Goal: Use online tool/utility

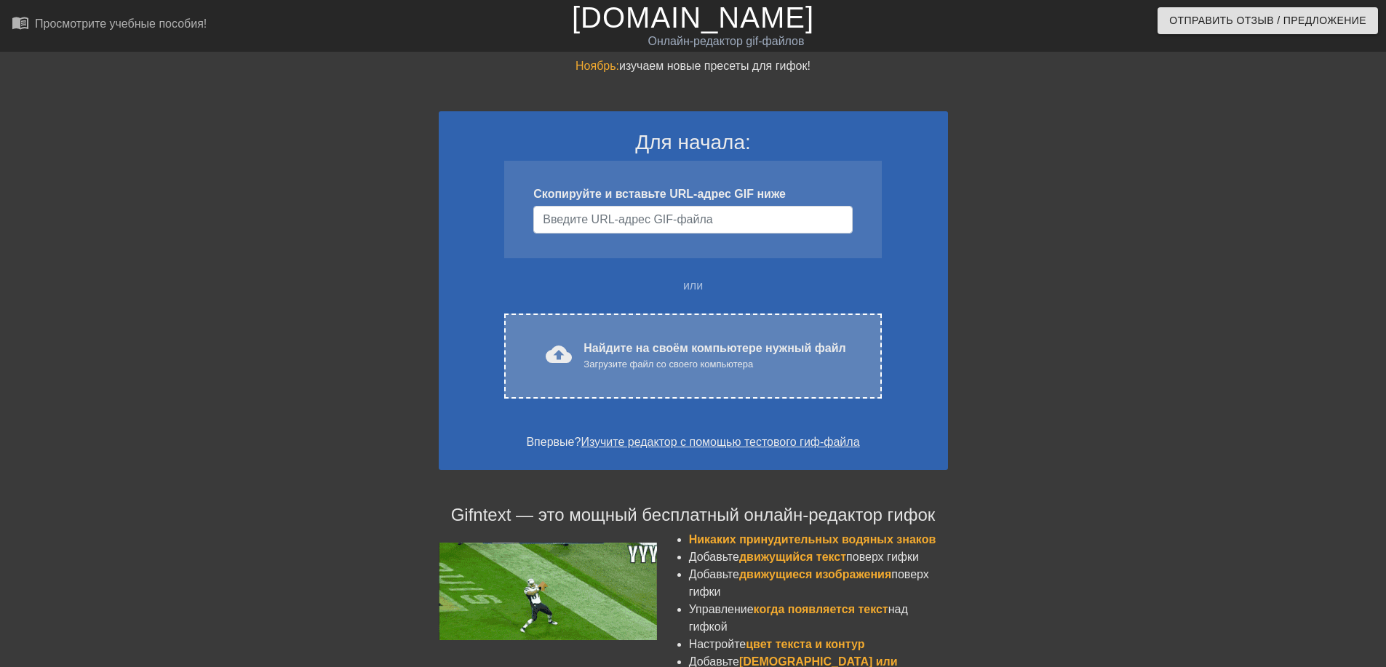
click at [637, 352] on ya-tr-span "Найдите на своём компьютере нужный файл" at bounding box center [715, 348] width 262 height 12
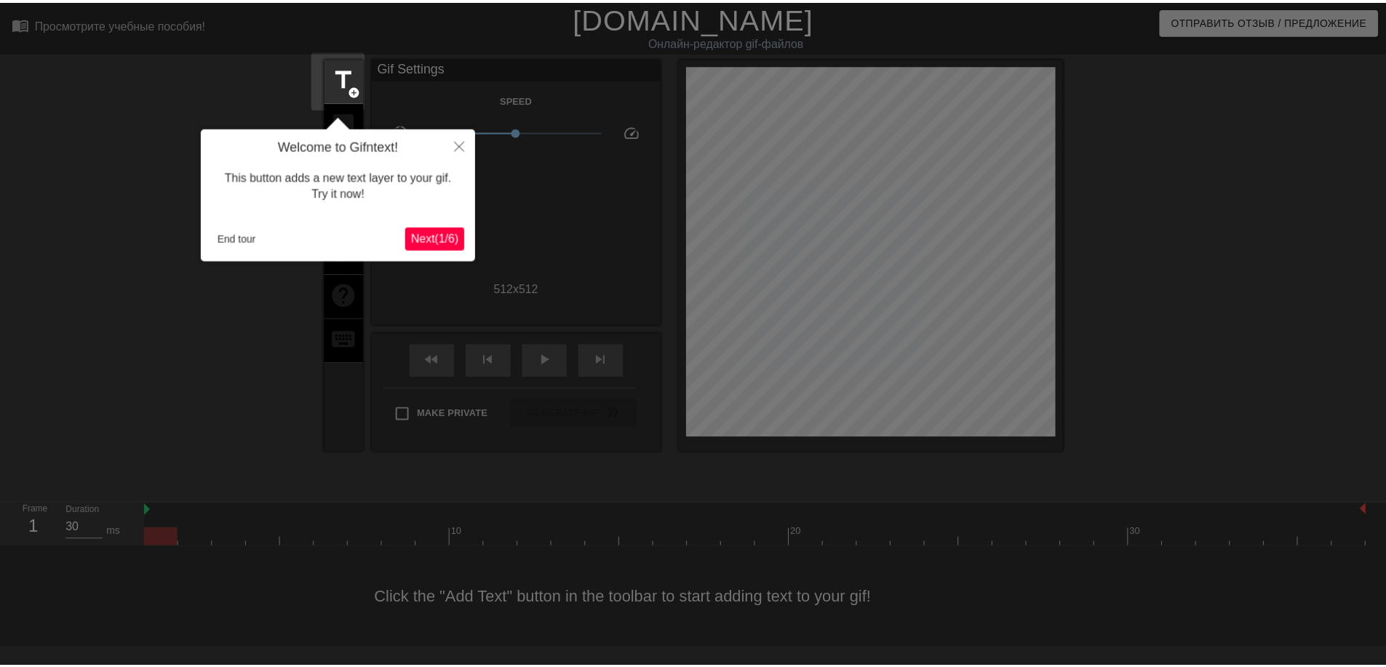
scroll to position [36, 0]
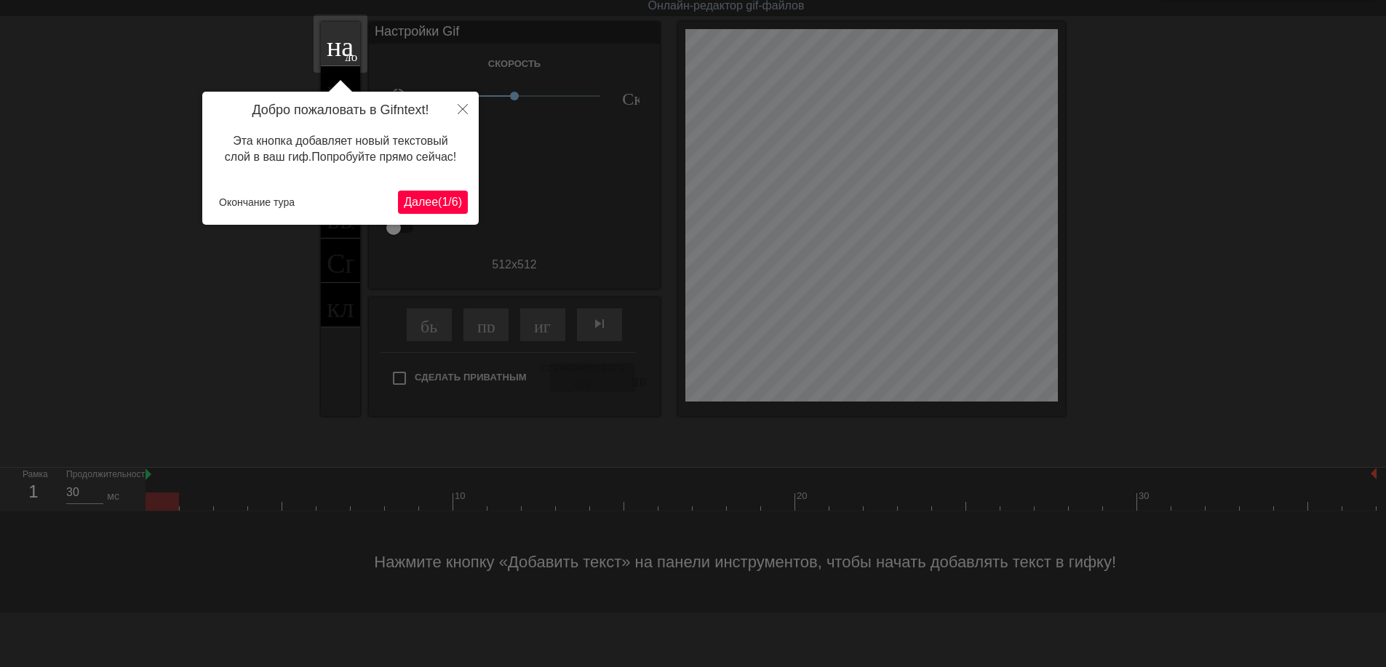
click at [438, 196] on ya-tr-span "(" at bounding box center [440, 202] width 4 height 12
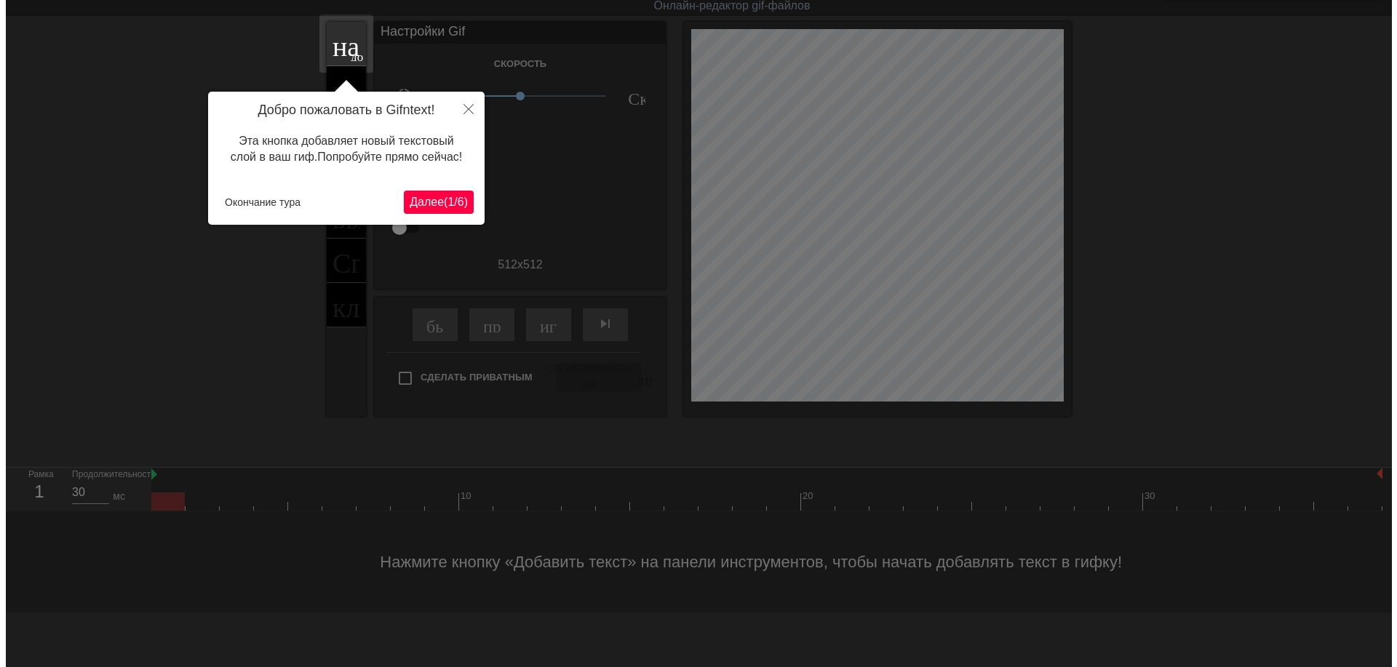
scroll to position [0, 0]
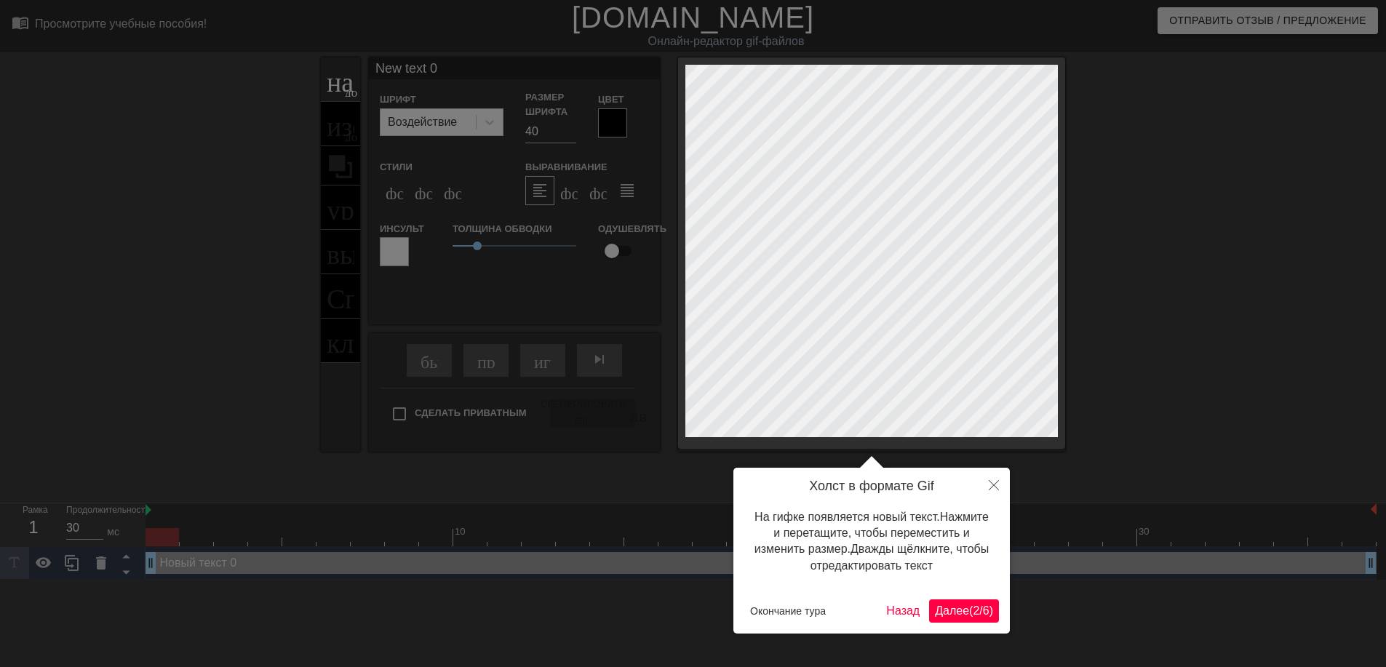
click at [951, 608] on ya-tr-span "Далее" at bounding box center [952, 611] width 34 height 12
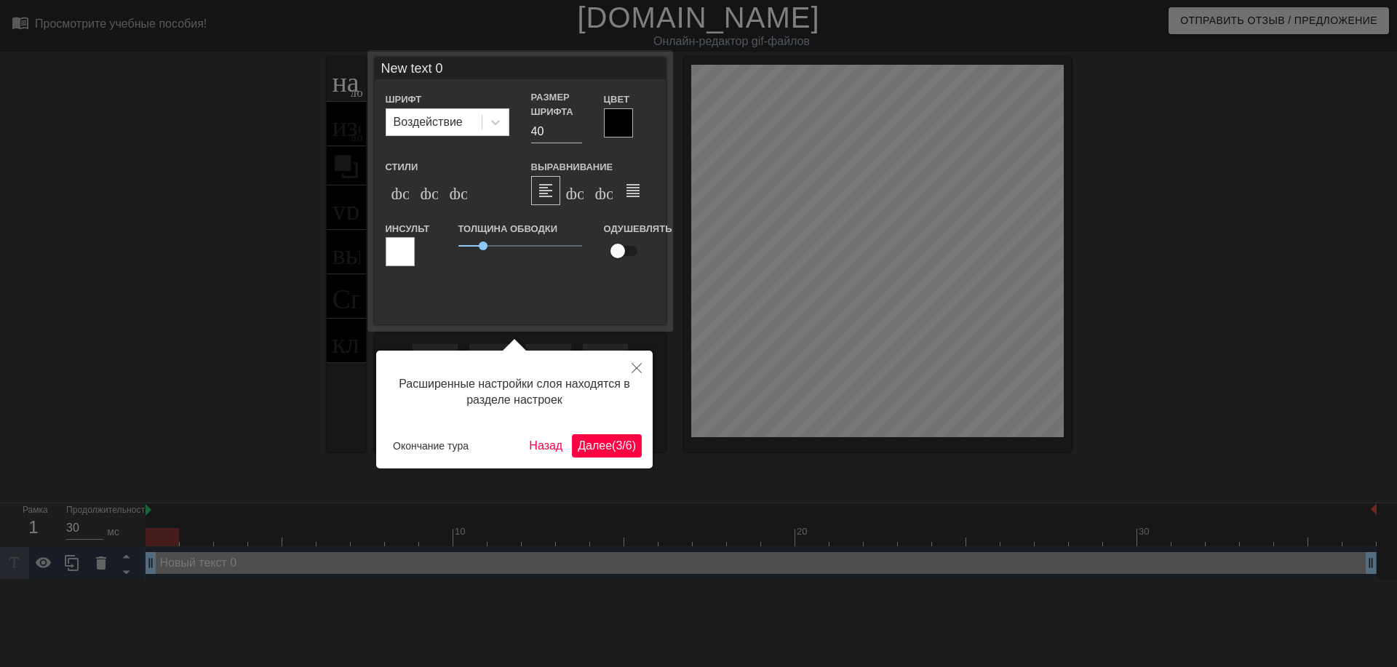
click at [601, 443] on ya-tr-span "Далее" at bounding box center [595, 446] width 34 height 12
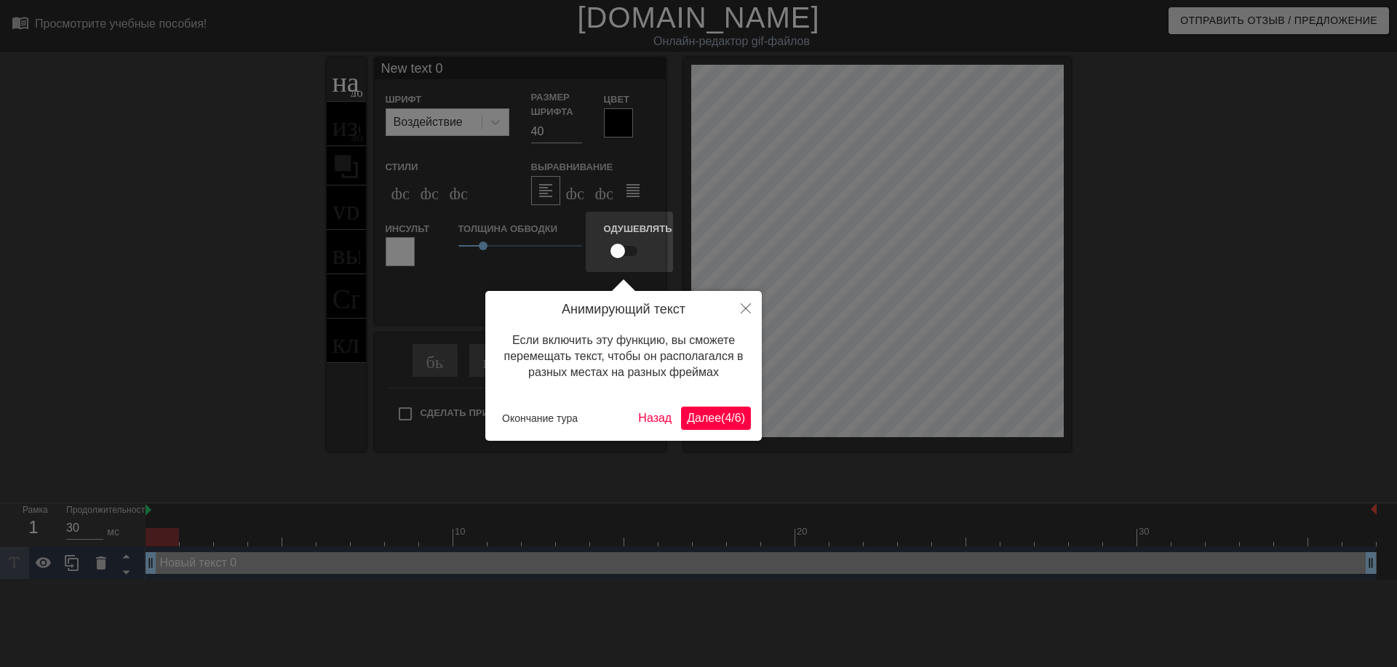
click at [711, 412] on ya-tr-span "Далее" at bounding box center [704, 418] width 34 height 12
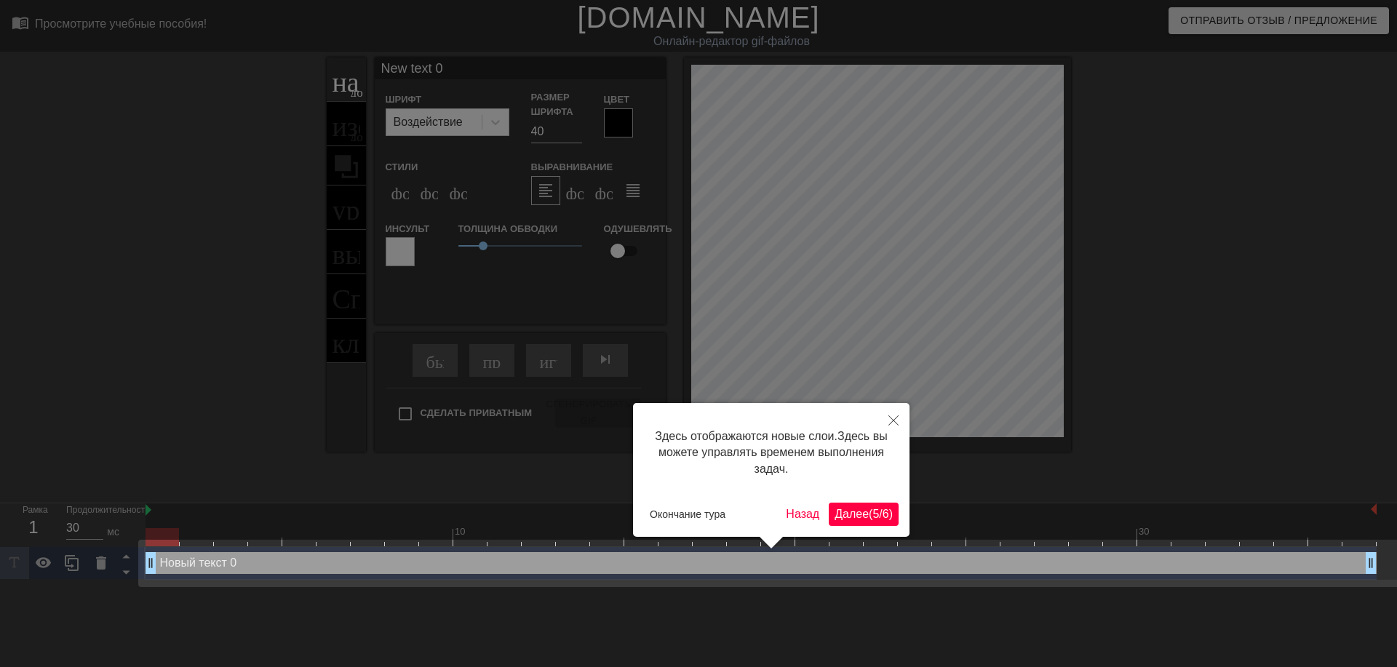
click at [847, 512] on ya-tr-span "Далее" at bounding box center [852, 514] width 34 height 12
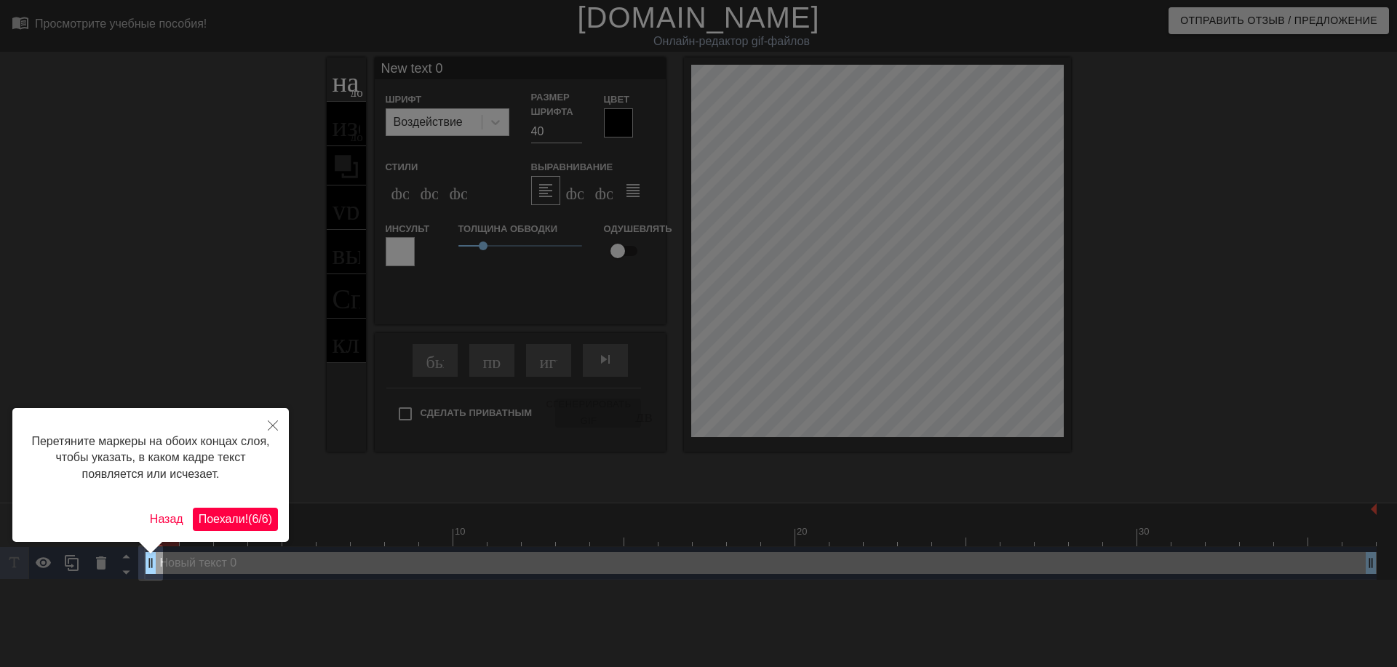
click at [237, 509] on button "Поехали! ( 6 / 6 )" at bounding box center [235, 519] width 85 height 23
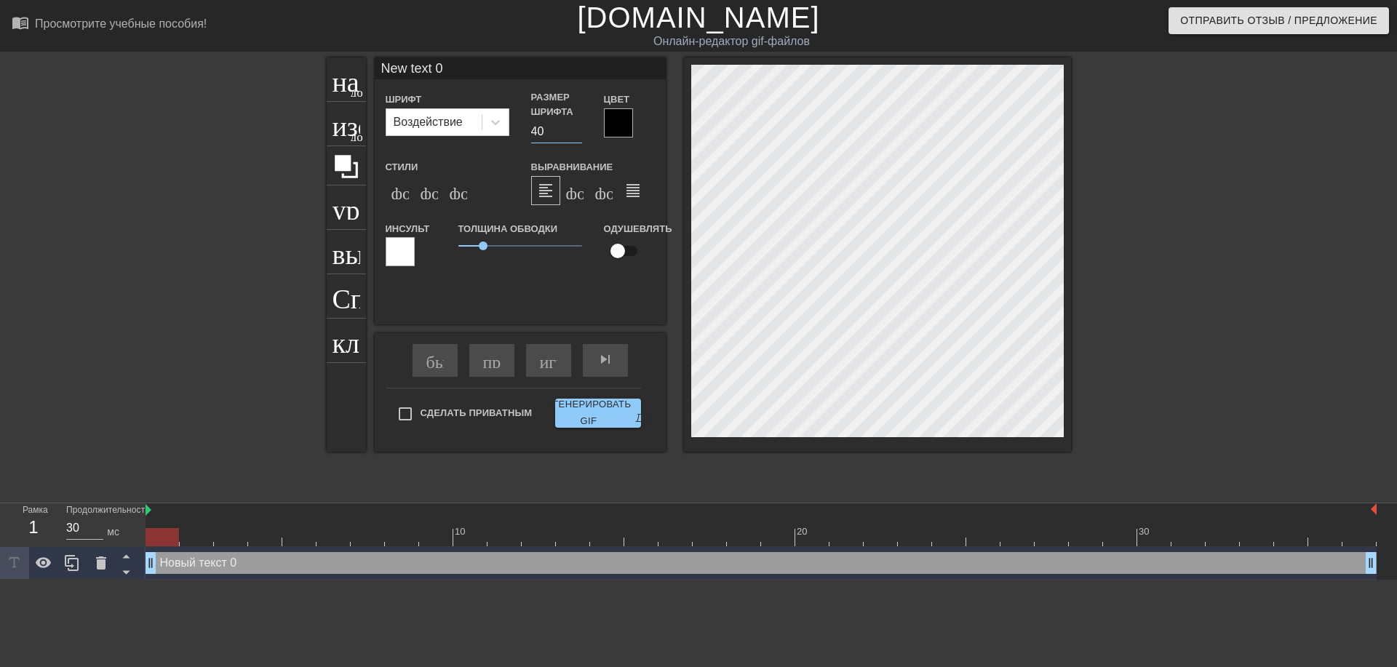
click at [536, 133] on input "40" at bounding box center [556, 131] width 51 height 23
type input "30"
click at [492, 124] on icon at bounding box center [495, 122] width 15 height 15
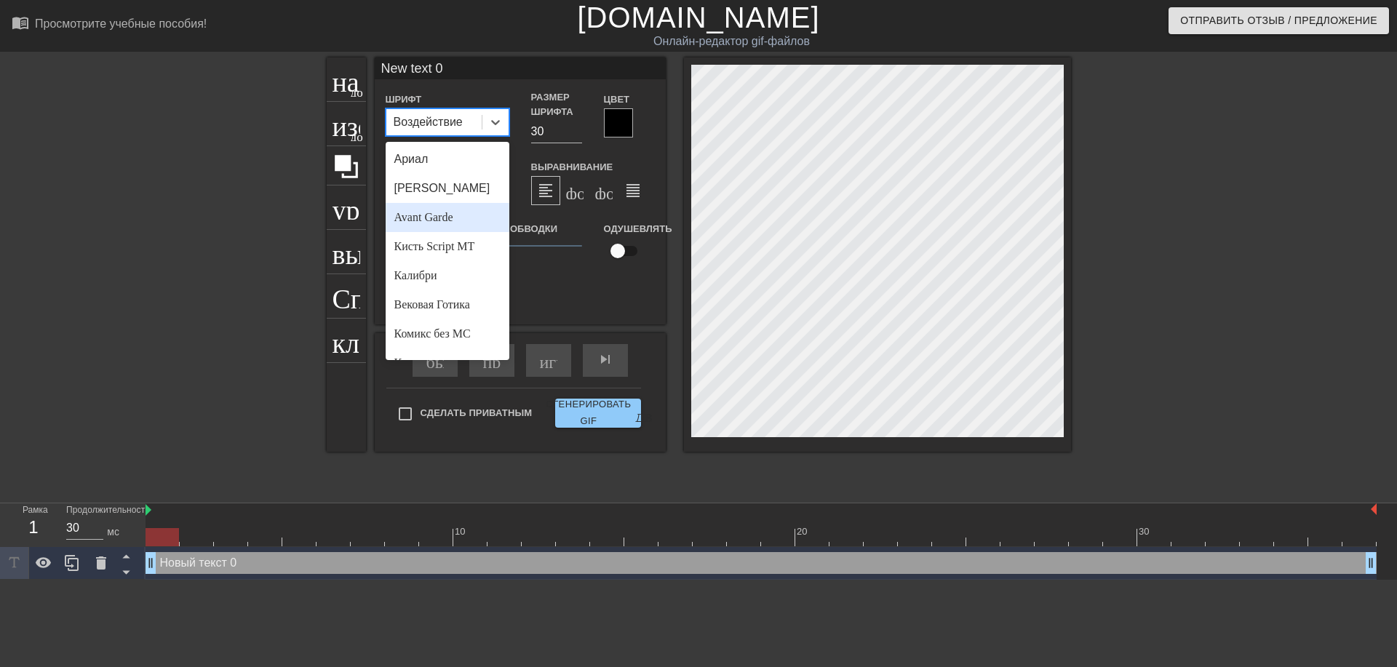
click at [453, 224] on div "Avant Garde" at bounding box center [448, 217] width 124 height 29
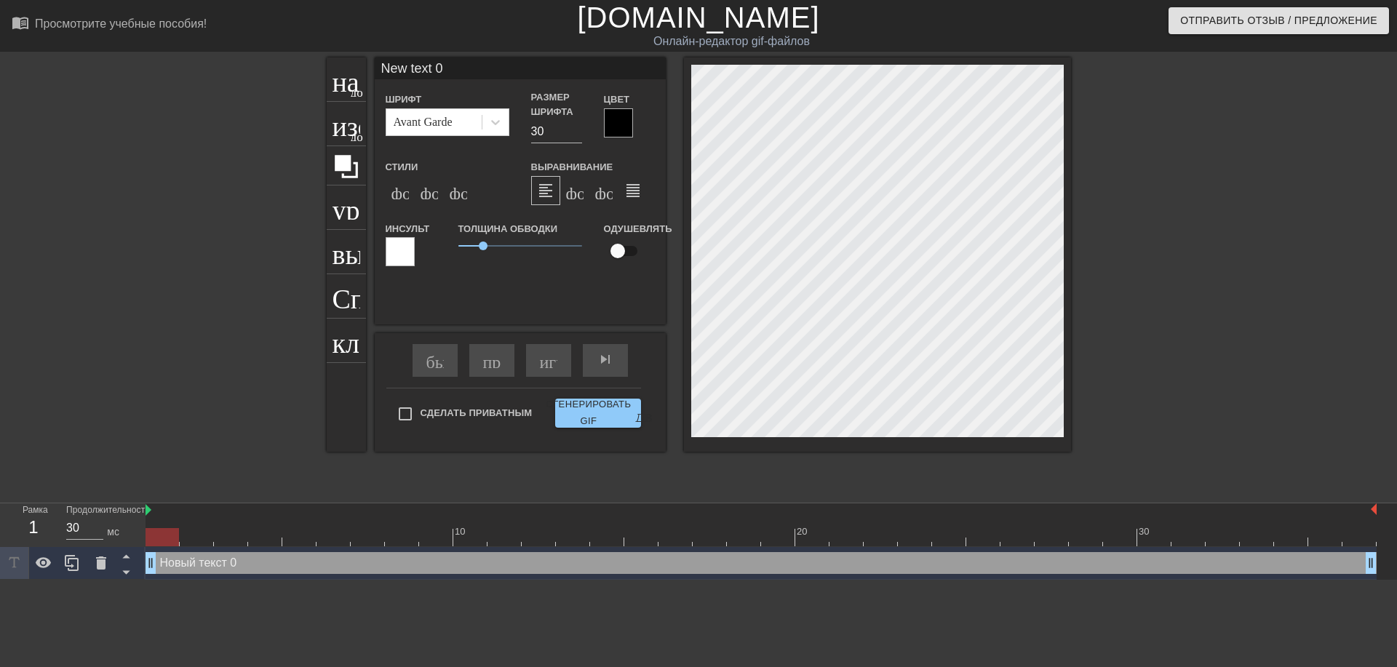
scroll to position [2, 1]
type input "ew text 0"
type textarea "ew text 0"
type input "w text 0"
type textarea "w text 0"
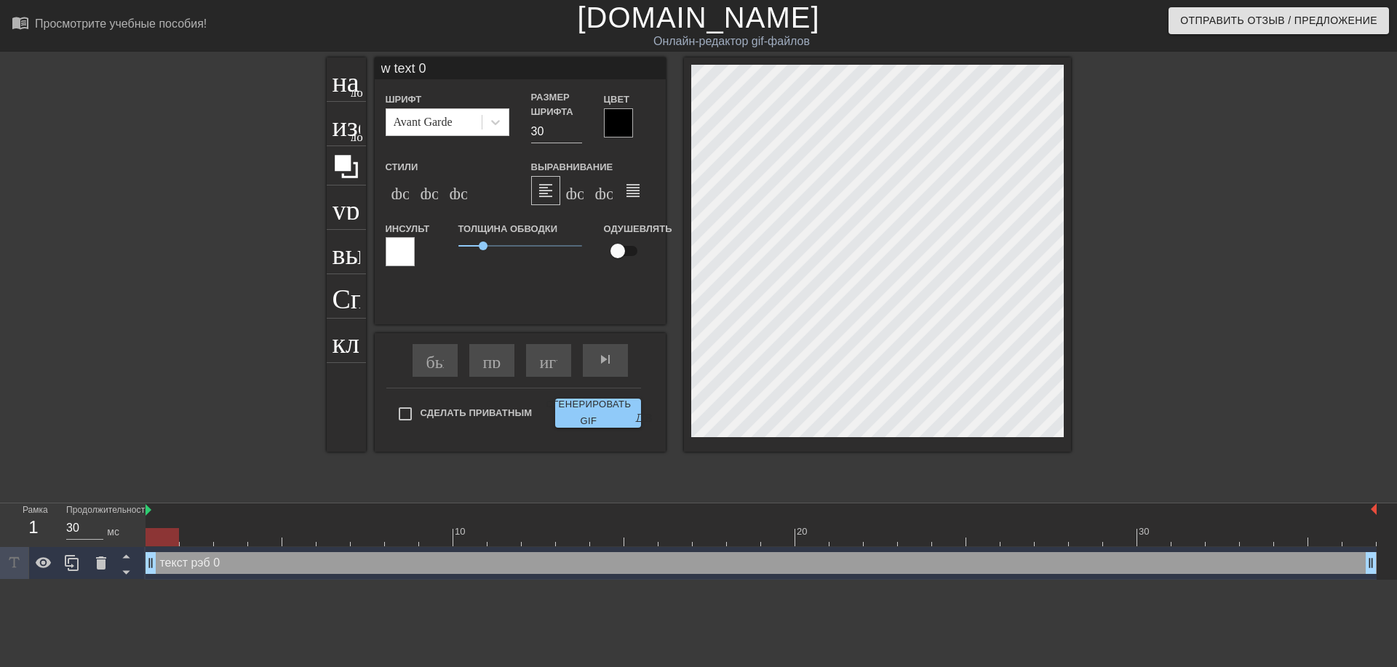
type input "text 0"
type textarea "text 0"
type input "text 0"
type textarea "text 0"
type input "ext 0"
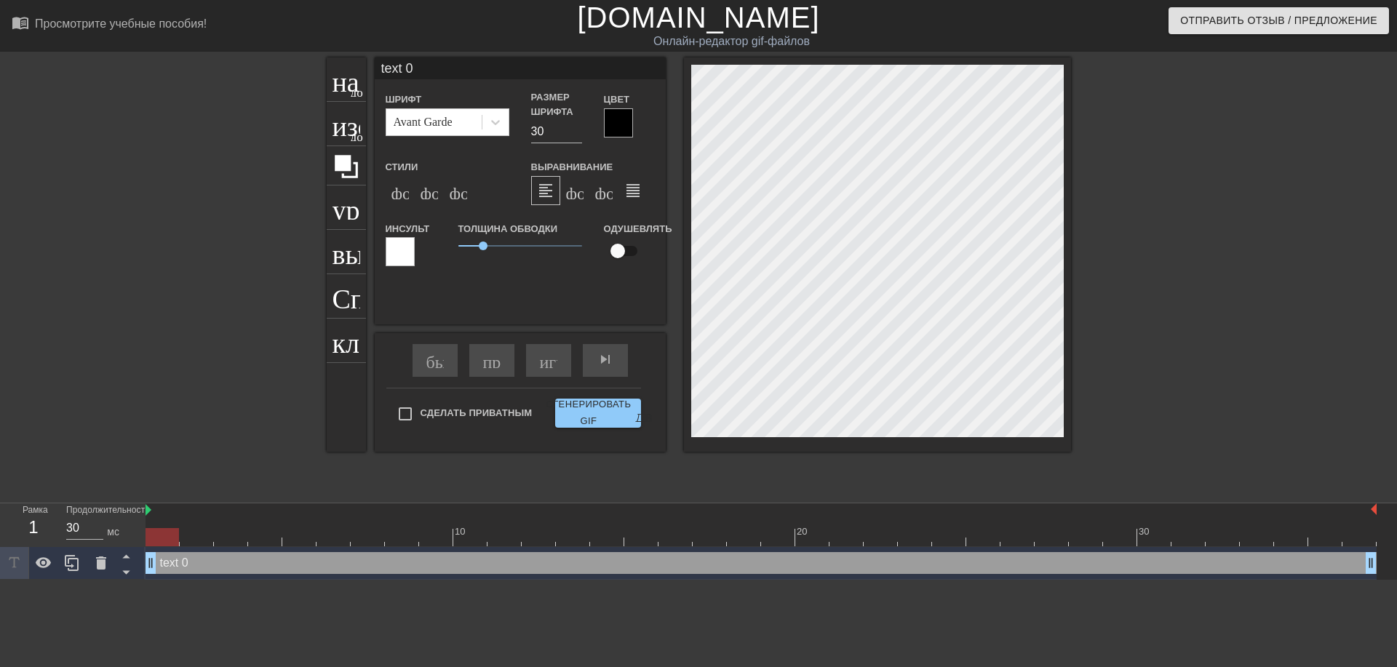
type textarea "ext 0"
type input "xt 0"
type textarea "xt 0"
type input "t 0"
type textarea "t 0"
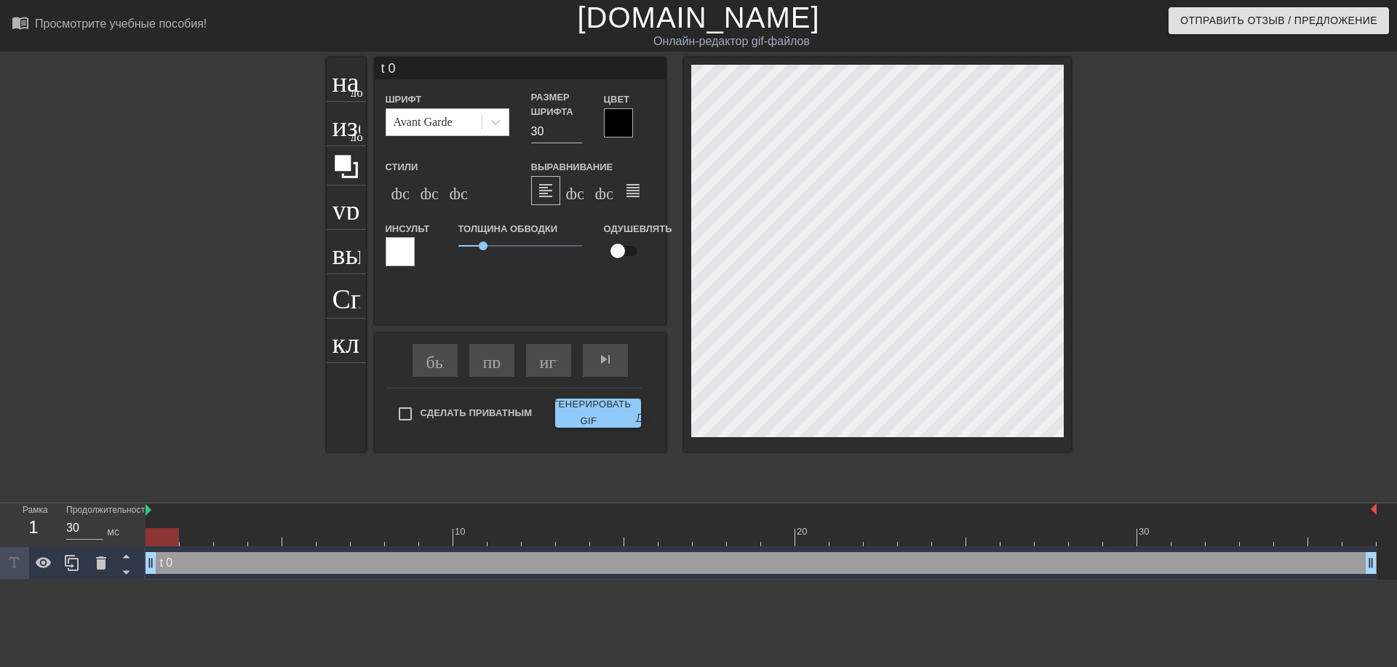
type input "0"
type textarea "0"
type input "0"
type textarea "0"
type input """
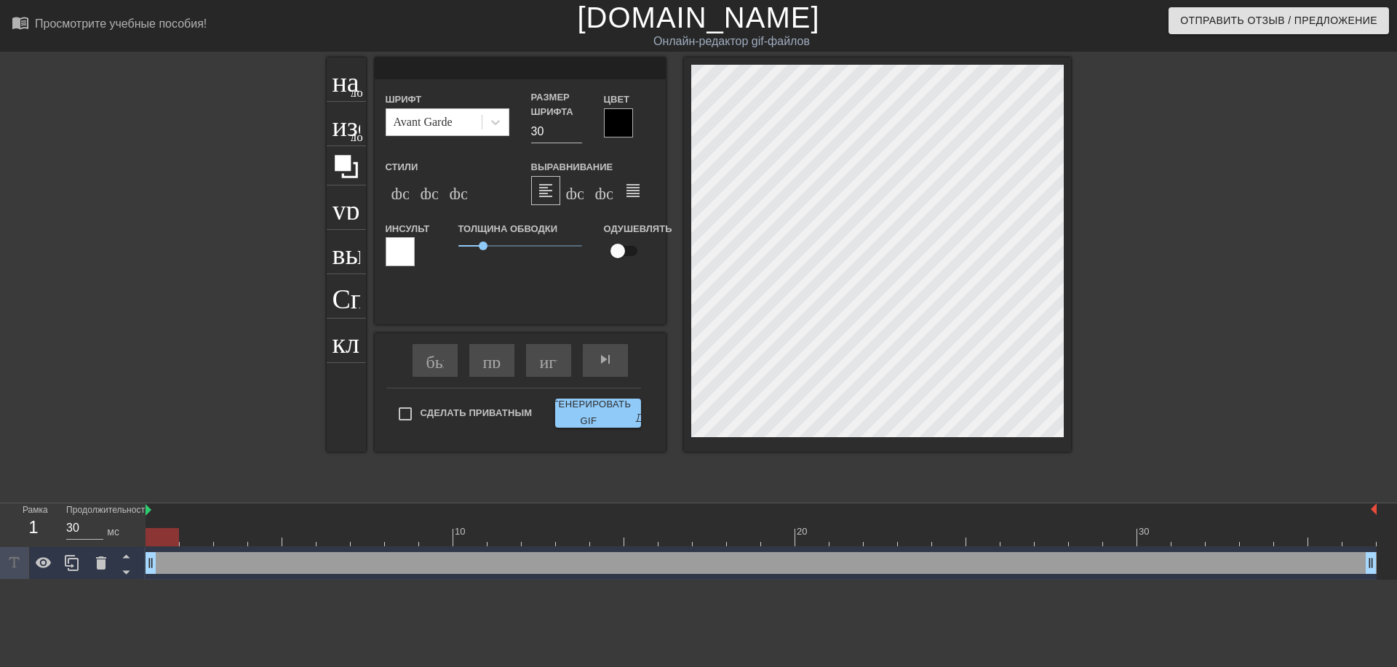
type textarea """
type input "@"
type textarea "@"
type input "@s"
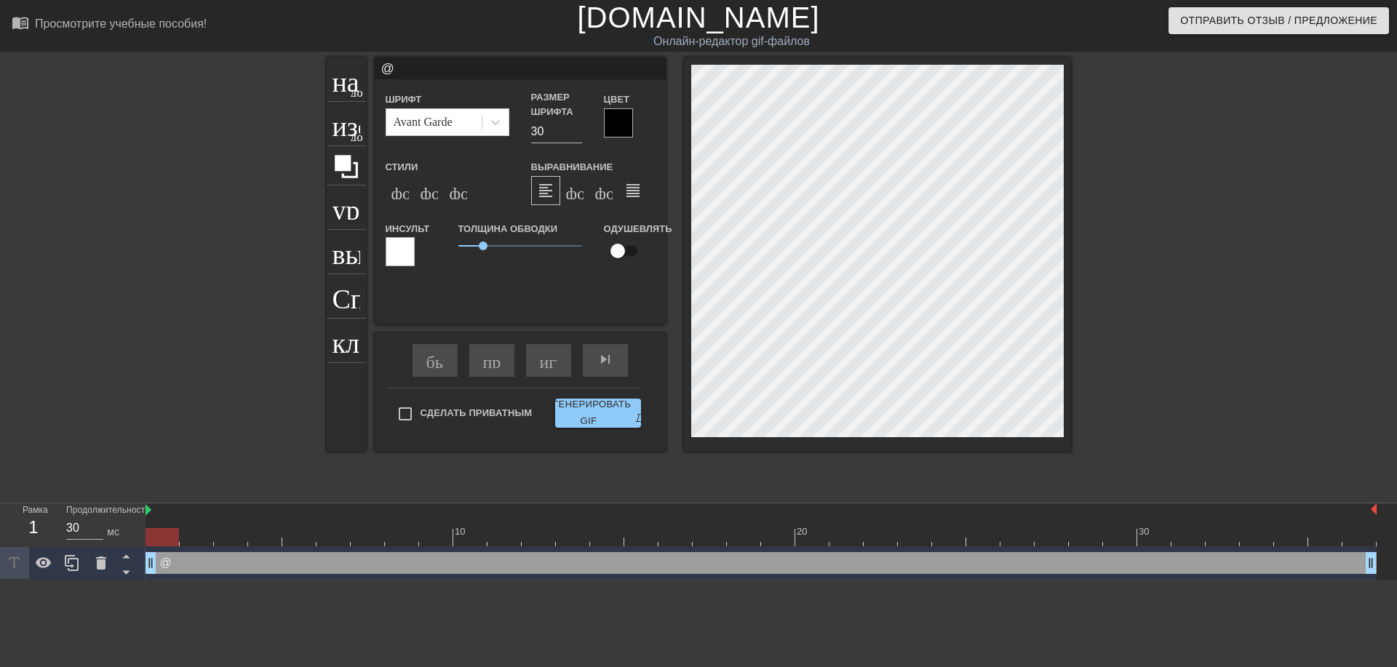
type textarea "@s"
type input "@st"
type textarea "@st"
type input "@sti"
type textarea "@sti"
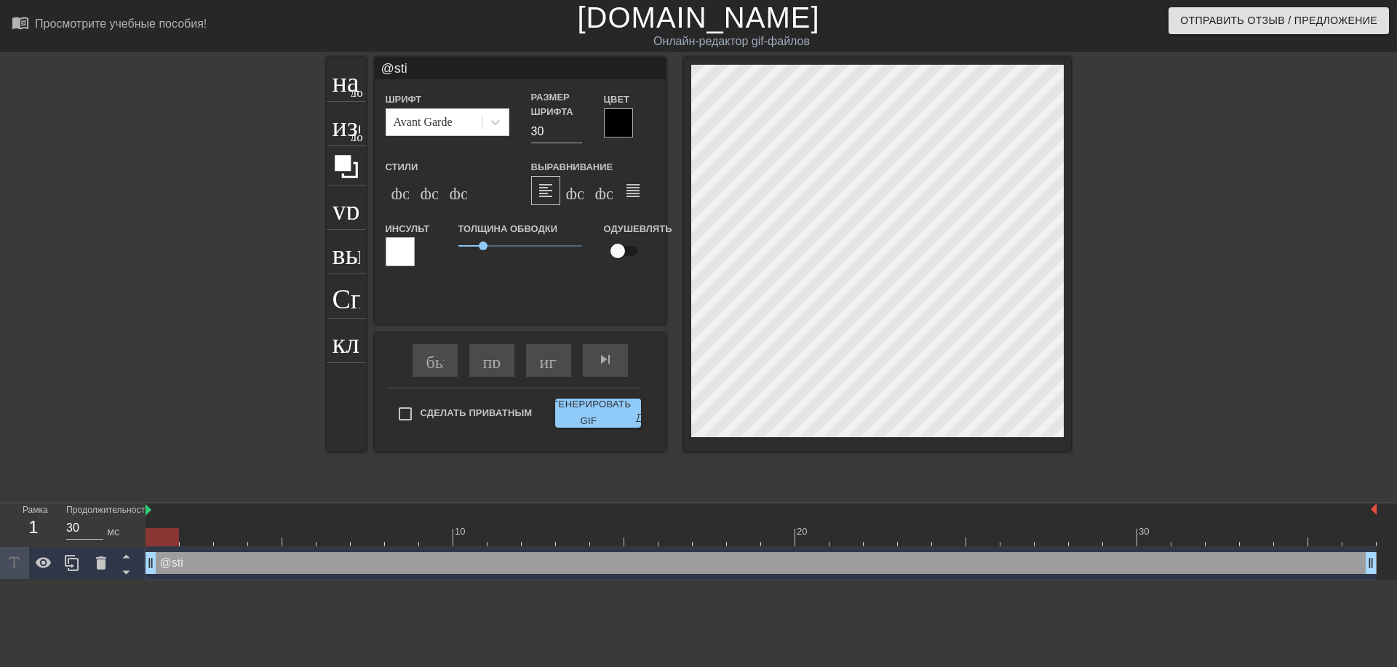
type input "@stic"
type textarea "@stic"
type input "@stick"
type textarea "@stick"
type input "@sticke"
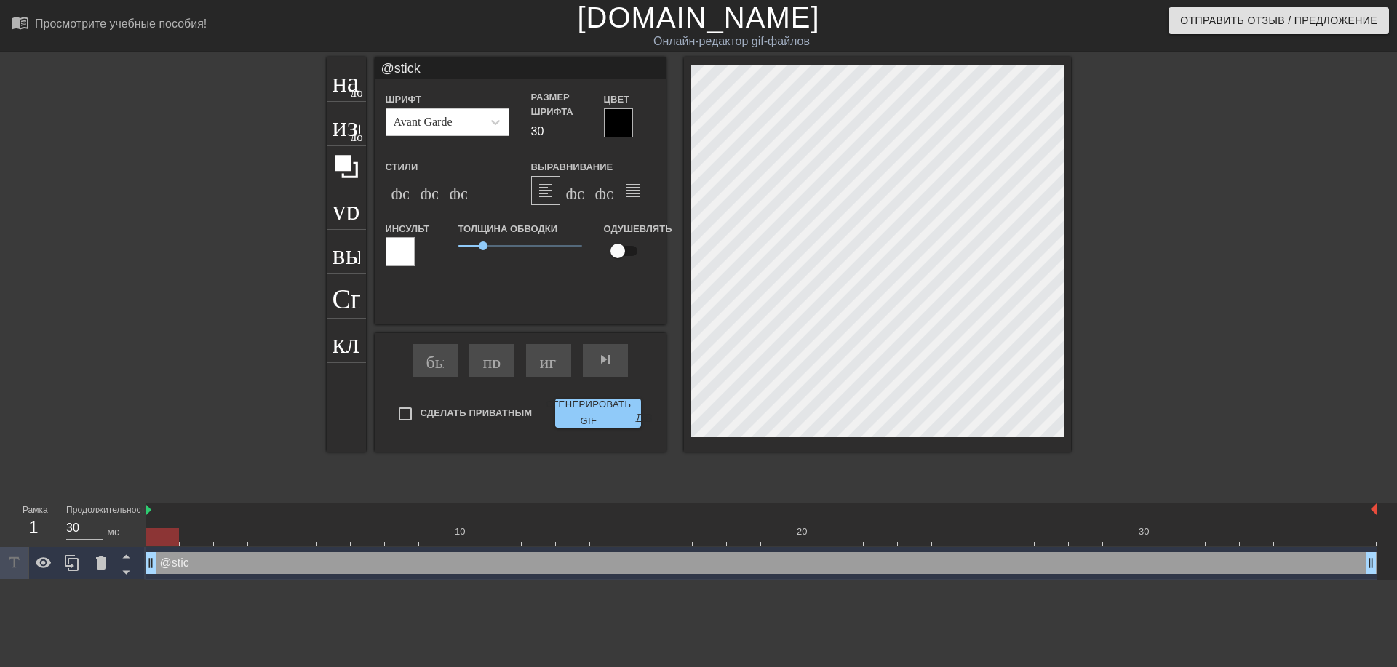
type textarea "@sticke"
type input "@sticker"
type textarea "@sticker"
type input "@stickerb"
type textarea "@stickerba"
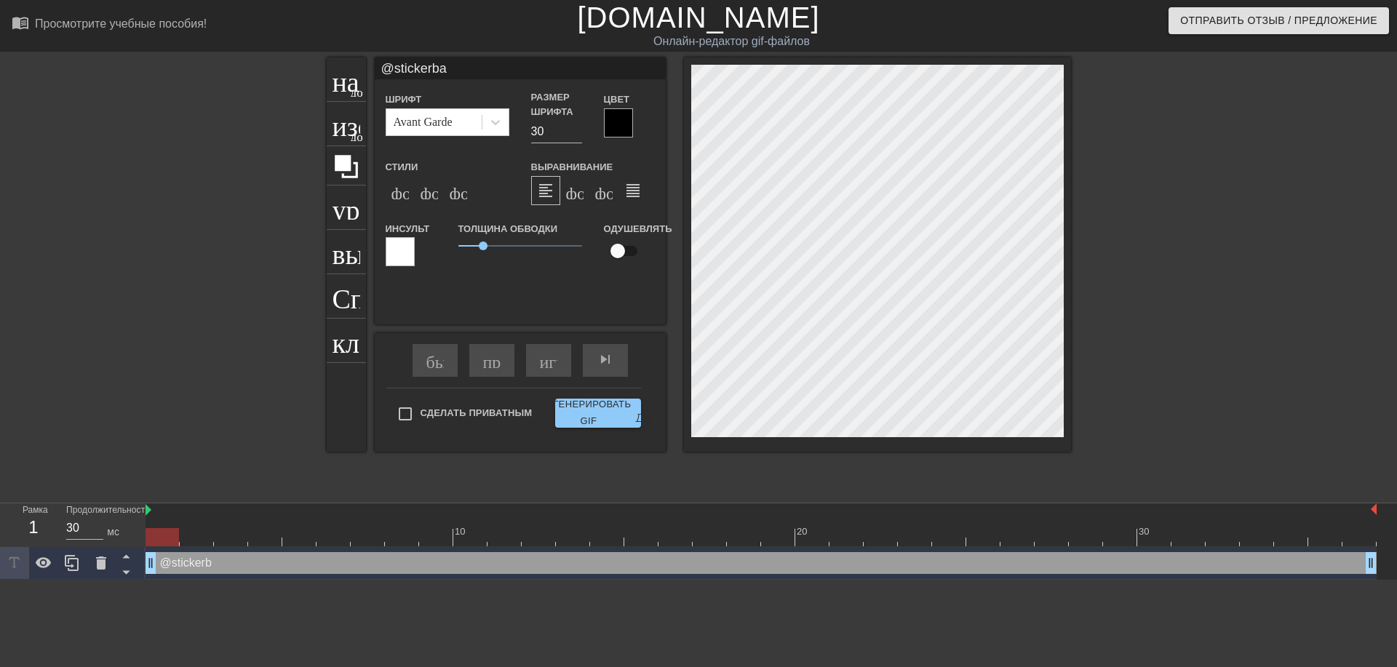
type input "@stickerbas"
type textarea "@stickerbas"
type input "@stickerbase"
type textarea "@stickerbase"
type input "@stickerbase_"
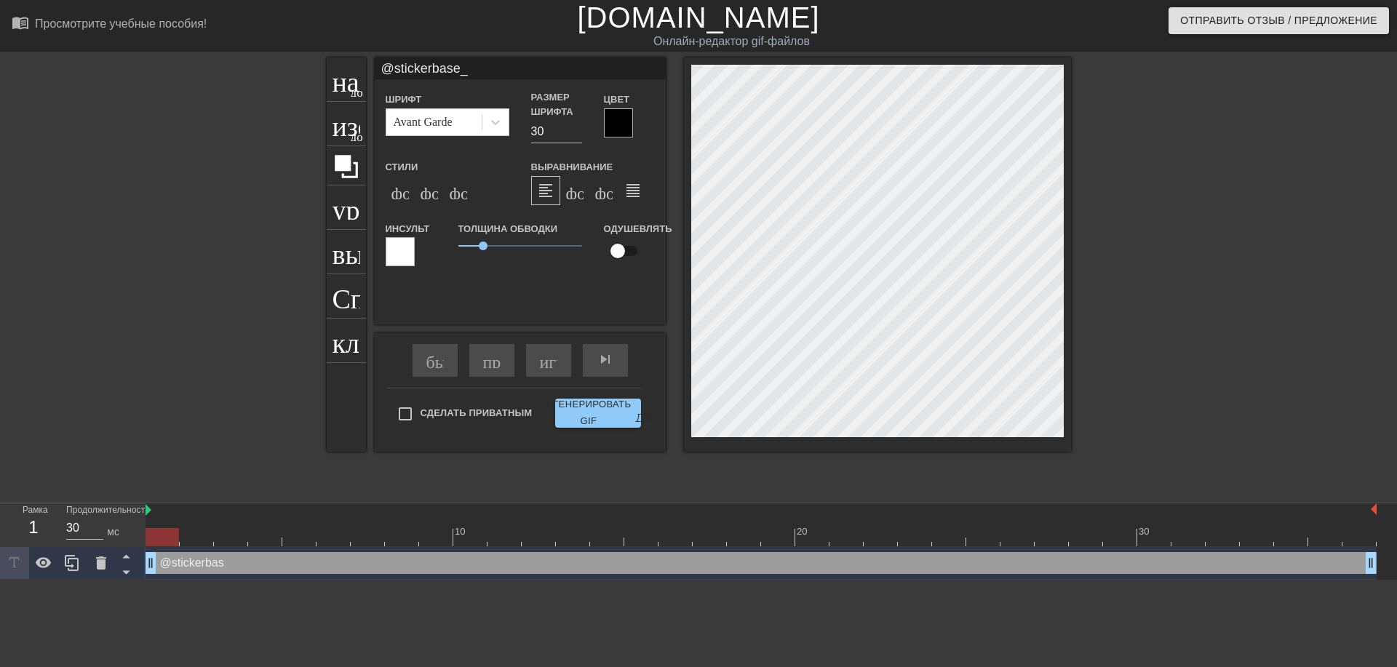
type textarea "@stickerbase_"
type input "@stickerbase_r"
type textarea "@stickerbase_r"
type input "@stickerbase_ru"
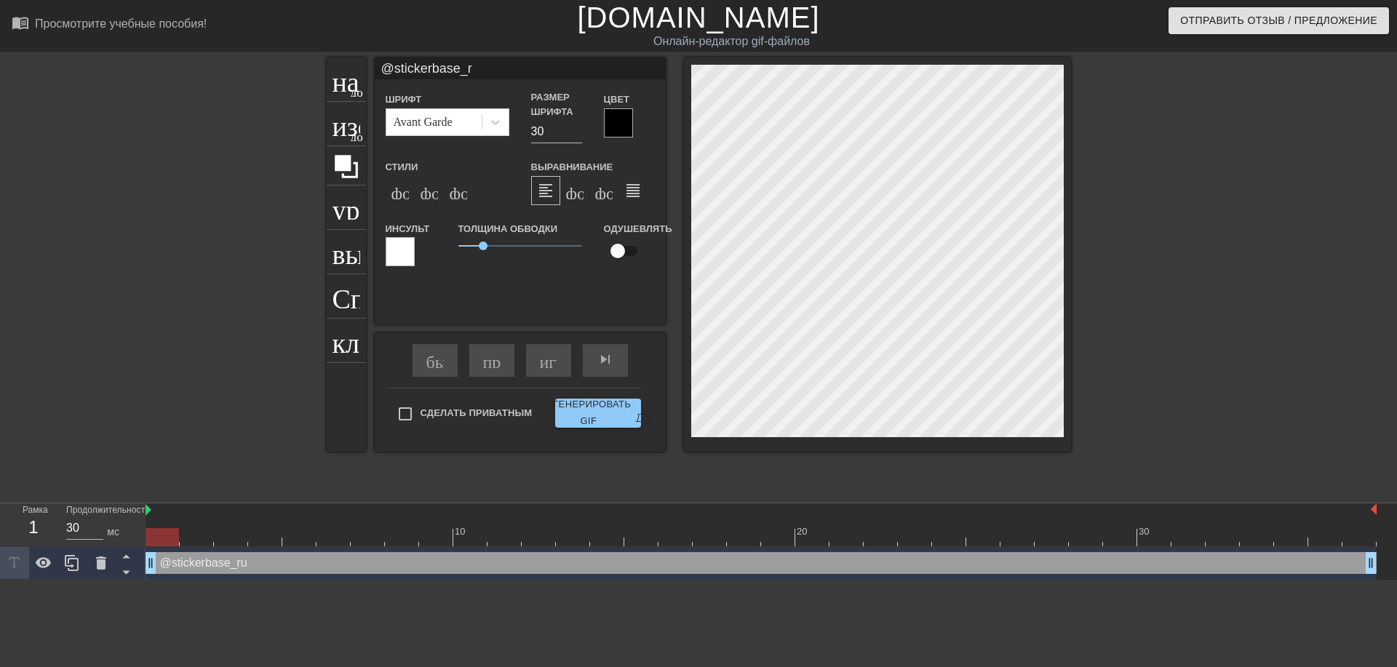
type textarea "@stickerbase_ru"
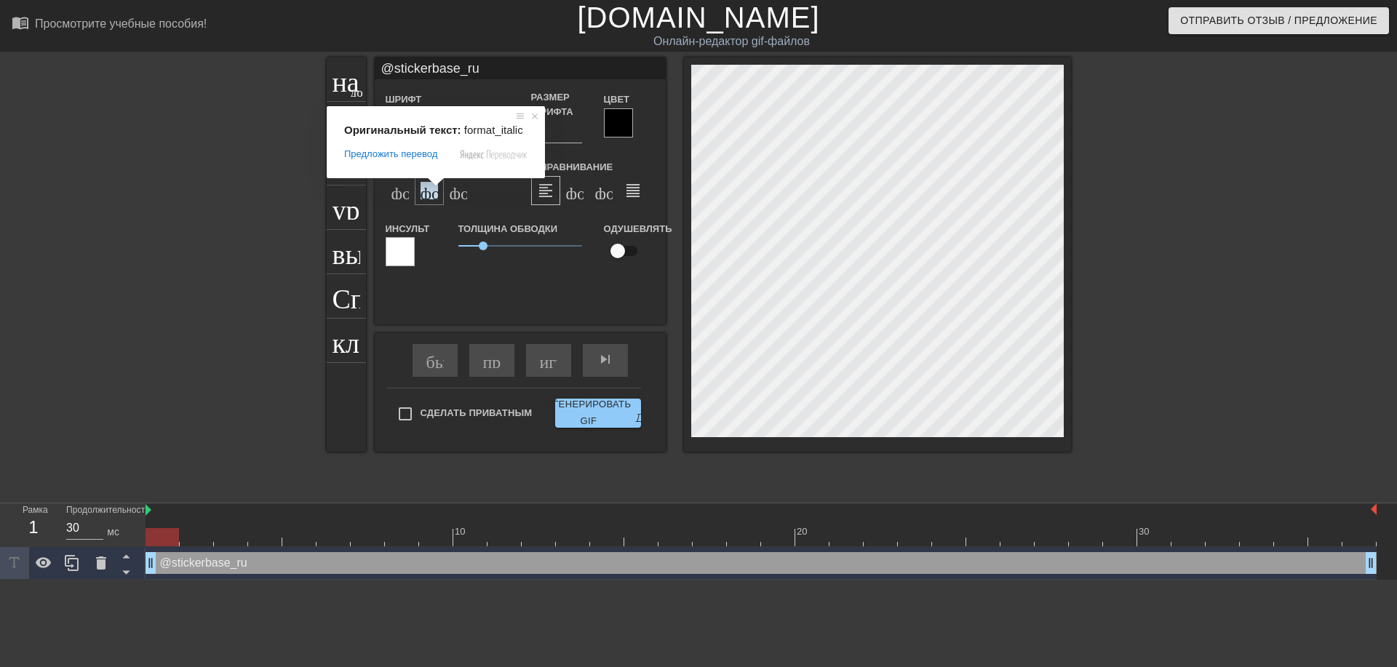
click at [430, 193] on ya-tr-span "формат_italic" at bounding box center [509, 190] width 177 height 17
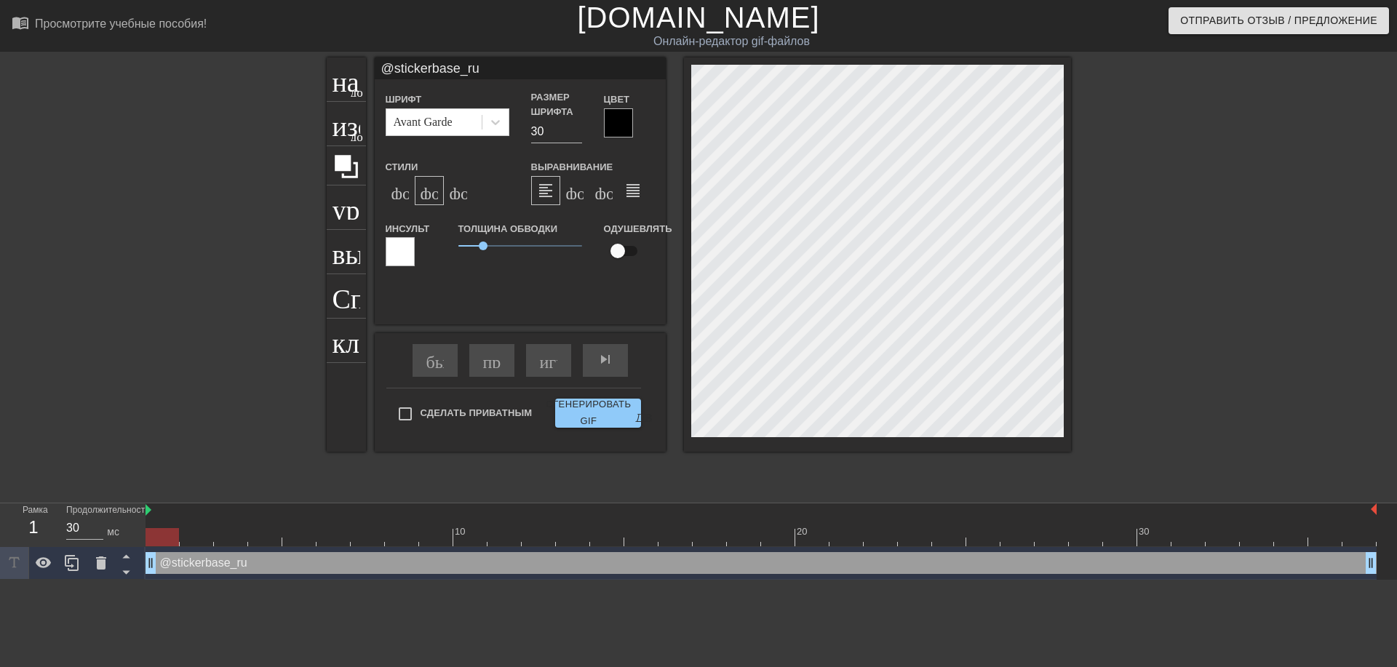
click at [795, 437] on div at bounding box center [877, 254] width 387 height 394
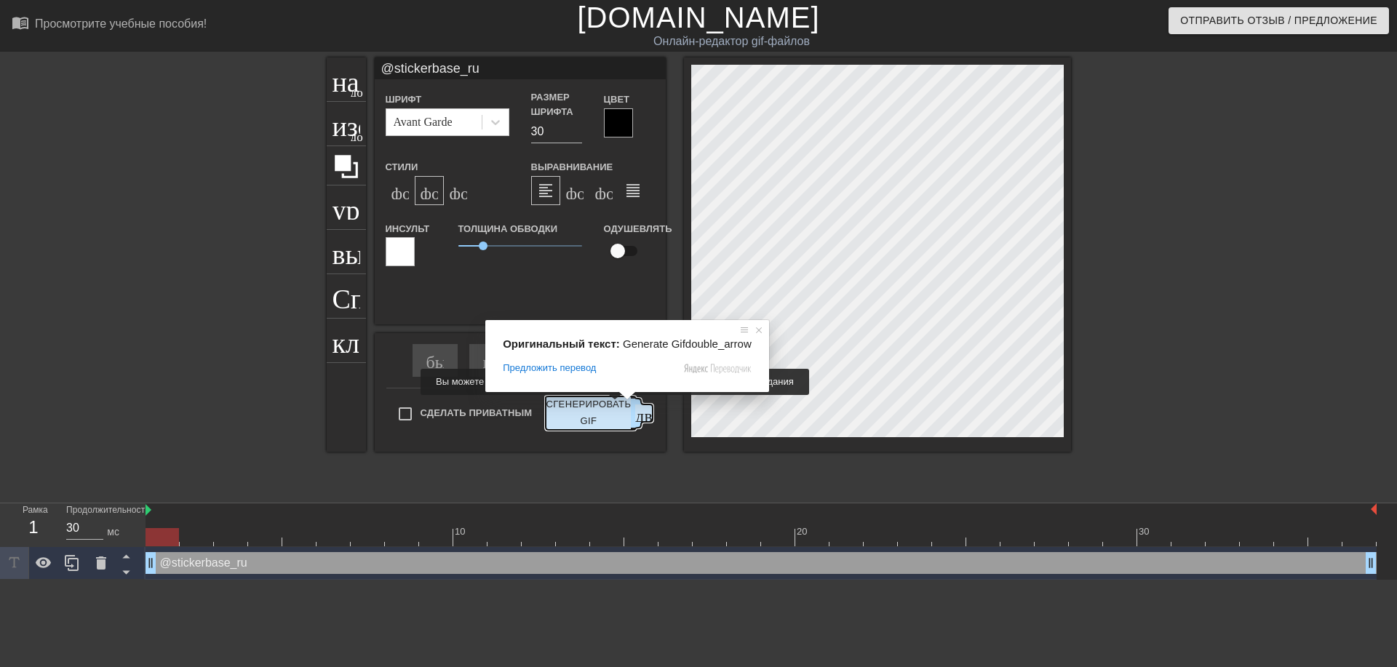
click at [606, 405] on ya-tr-span "Сгенерировать GIF" at bounding box center [588, 413] width 85 height 33
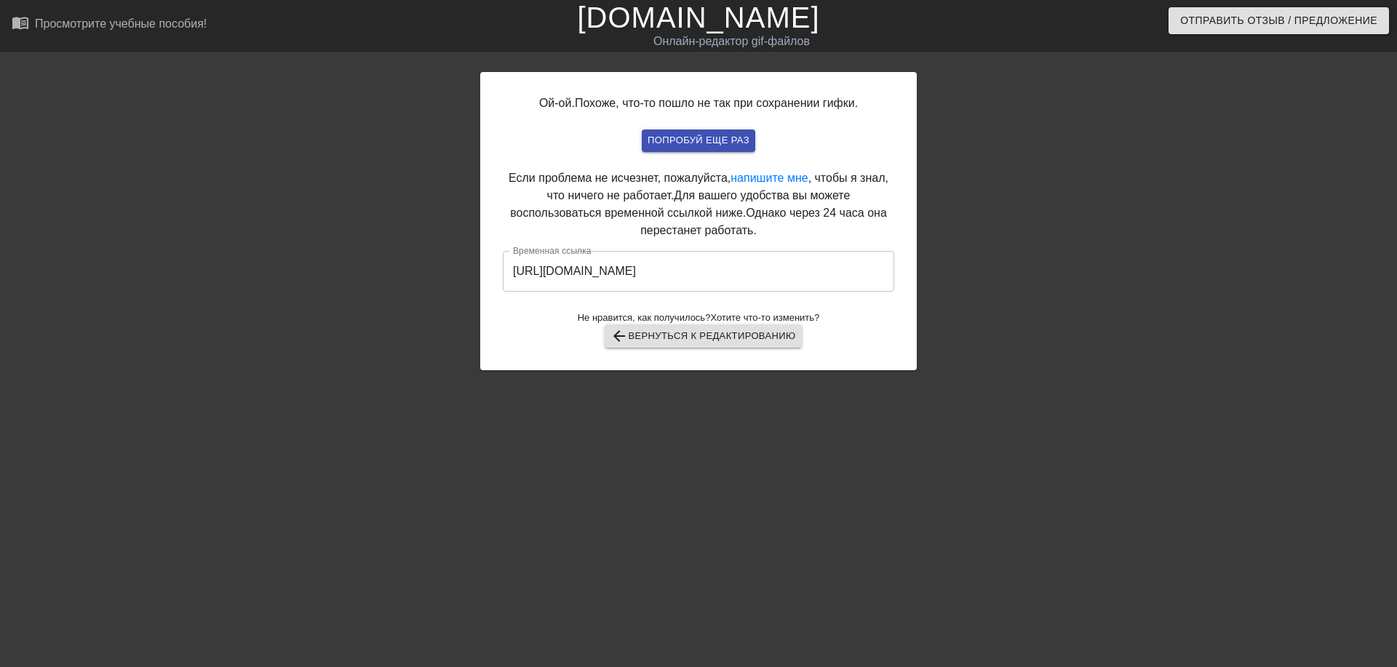
click at [727, 271] on input "[URL][DOMAIN_NAME]" at bounding box center [699, 271] width 392 height 41
